Goal: Information Seeking & Learning: Learn about a topic

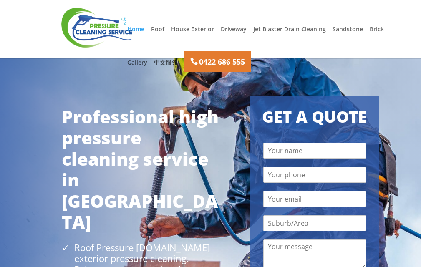
click at [14, 101] on div "Professional high pressure cleaning service in [GEOGRAPHIC_DATA] Roof Pressure …" at bounding box center [210, 241] width 421 height 366
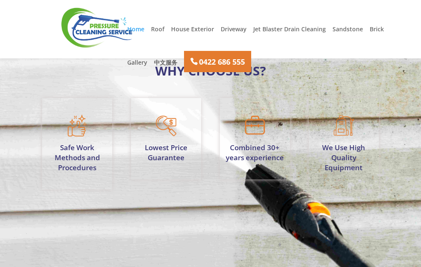
scroll to position [732, 0]
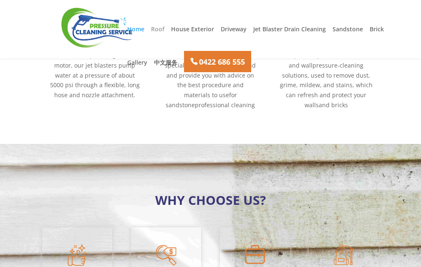
click at [162, 31] on link "Roof" at bounding box center [157, 33] width 13 height 14
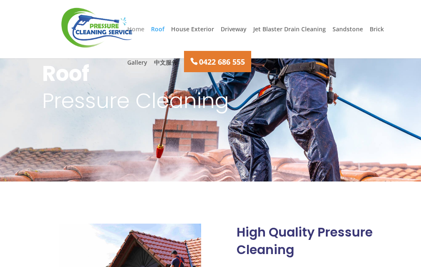
click at [140, 32] on link "Home" at bounding box center [135, 33] width 17 height 14
